Goal: Task Accomplishment & Management: Use online tool/utility

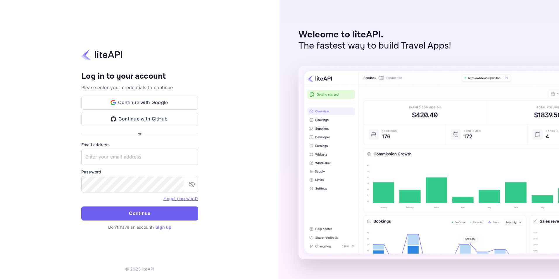
type input "[PERSON_NAME][EMAIL_ADDRESS][DOMAIN_NAME]"
click at [112, 210] on button "Continue" at bounding box center [139, 213] width 117 height 14
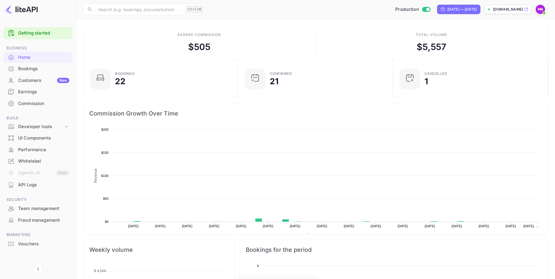
scroll to position [91, 147]
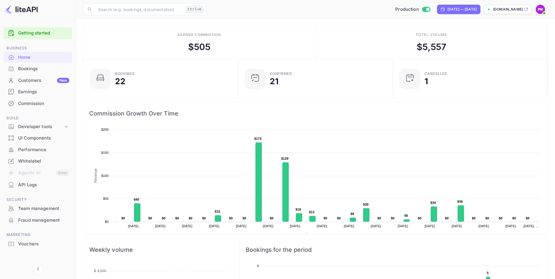
click at [25, 72] on div "Bookings" at bounding box center [43, 69] width 51 height 7
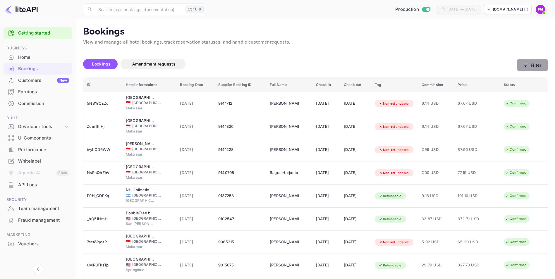
click at [545, 61] on button "Filter" at bounding box center [532, 65] width 31 height 12
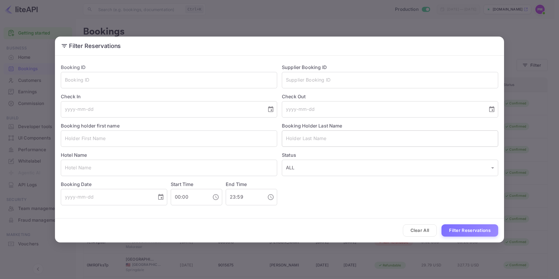
click at [295, 133] on input "text" at bounding box center [390, 138] width 216 height 16
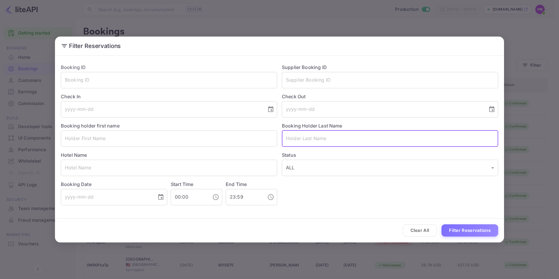
paste input "Soft Decline - The authorization request was approved by the issuing bank but d…"
type input "S"
paste input "Soft Decline - The authorization request was approved by the issuing bank but d…"
drag, startPoint x: 493, startPoint y: 138, endPoint x: 285, endPoint y: 137, distance: 208.0
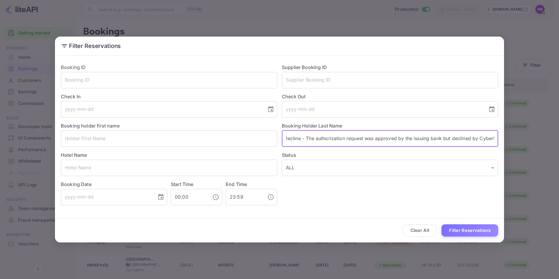
click at [285, 137] on input "Soft Decline - The authorization request was approved by the issuing bank but d…" at bounding box center [390, 138] width 216 height 16
type input "."
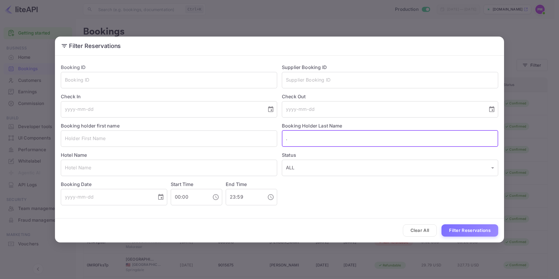
drag, startPoint x: 311, startPoint y: 139, endPoint x: 282, endPoint y: 135, distance: 29.8
click at [282, 135] on input "." at bounding box center [390, 138] width 216 height 16
paste input "Feinauer"
type input "Feinauer"
click at [464, 232] on button "Filter Reservations" at bounding box center [470, 230] width 57 height 13
